Goal: Task Accomplishment & Management: Use online tool/utility

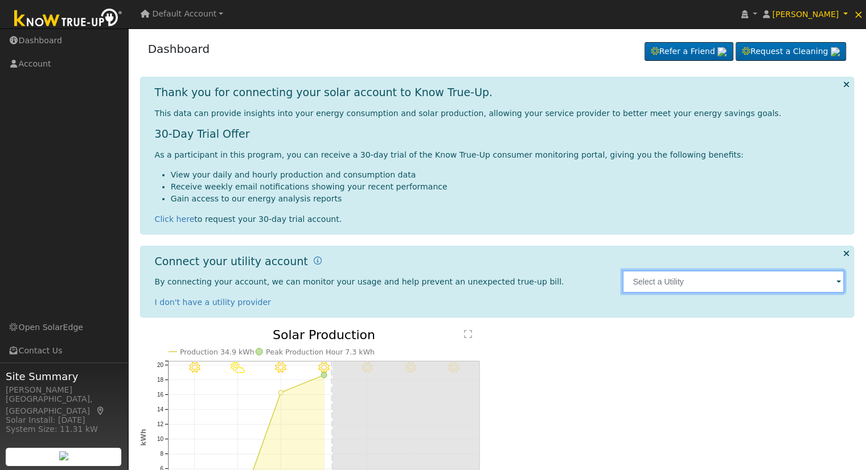
click at [653, 281] on input "text" at bounding box center [733, 281] width 222 height 23
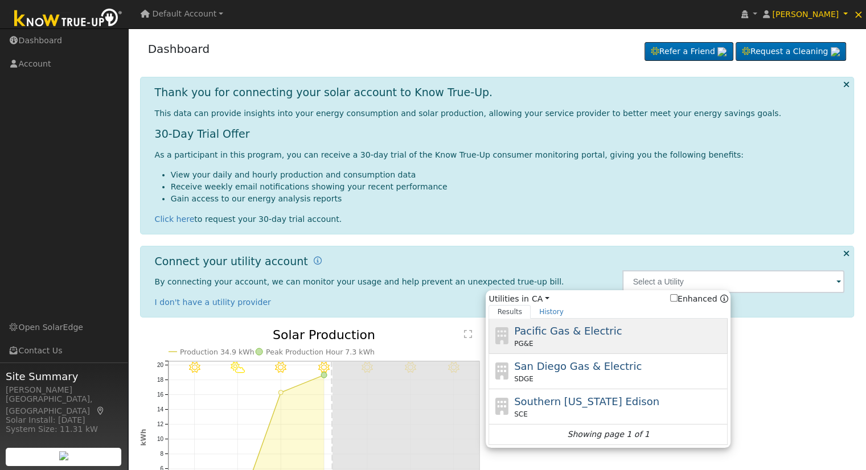
click at [595, 340] on div "PG&E" at bounding box center [619, 344] width 211 height 10
type input "PG&E"
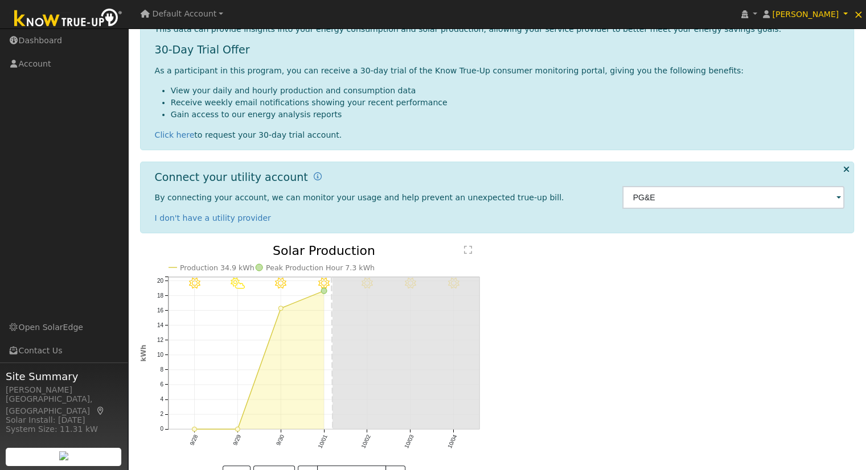
scroll to position [114, 0]
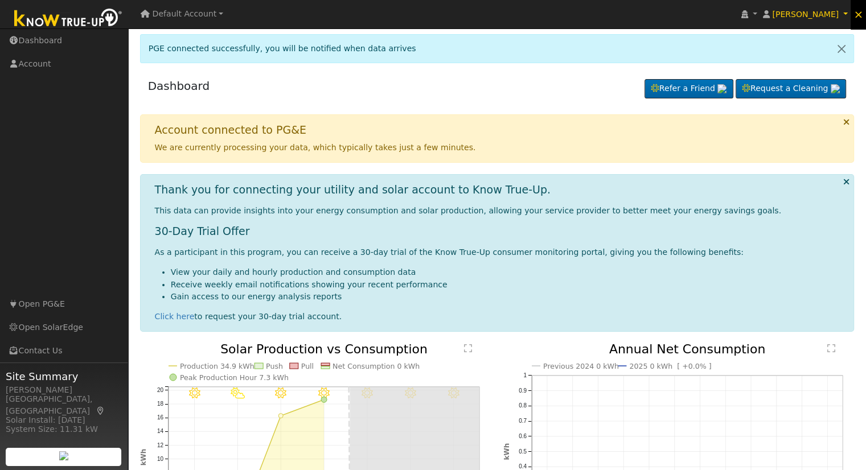
click at [856, 12] on span "×" at bounding box center [858, 14] width 10 height 14
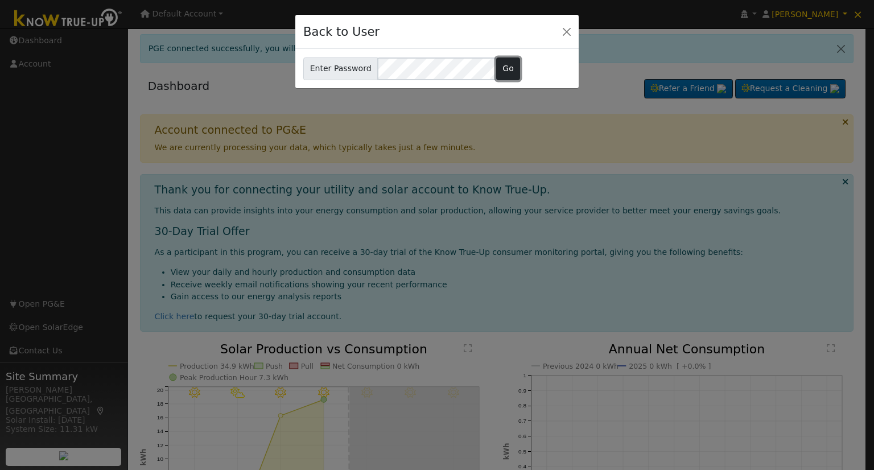
click at [498, 69] on button "Go" at bounding box center [508, 68] width 24 height 23
